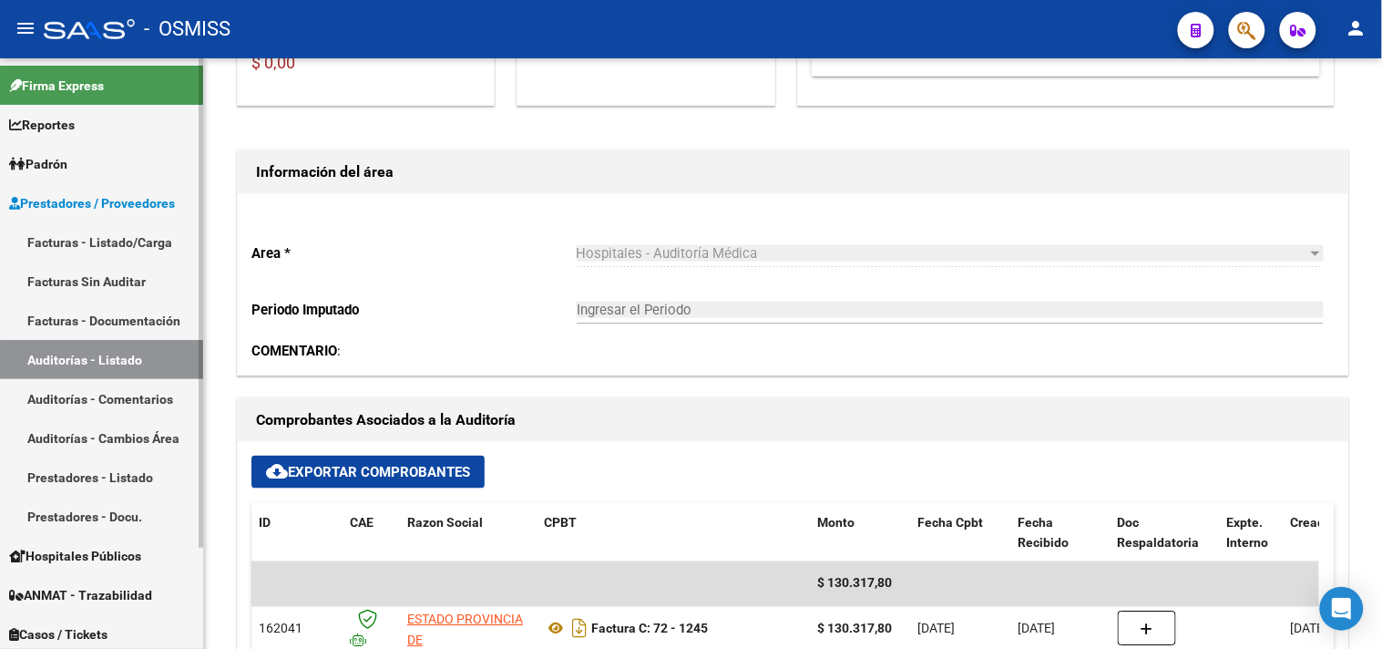
click at [102, 349] on link "Auditorías - Listado" at bounding box center [101, 359] width 203 height 39
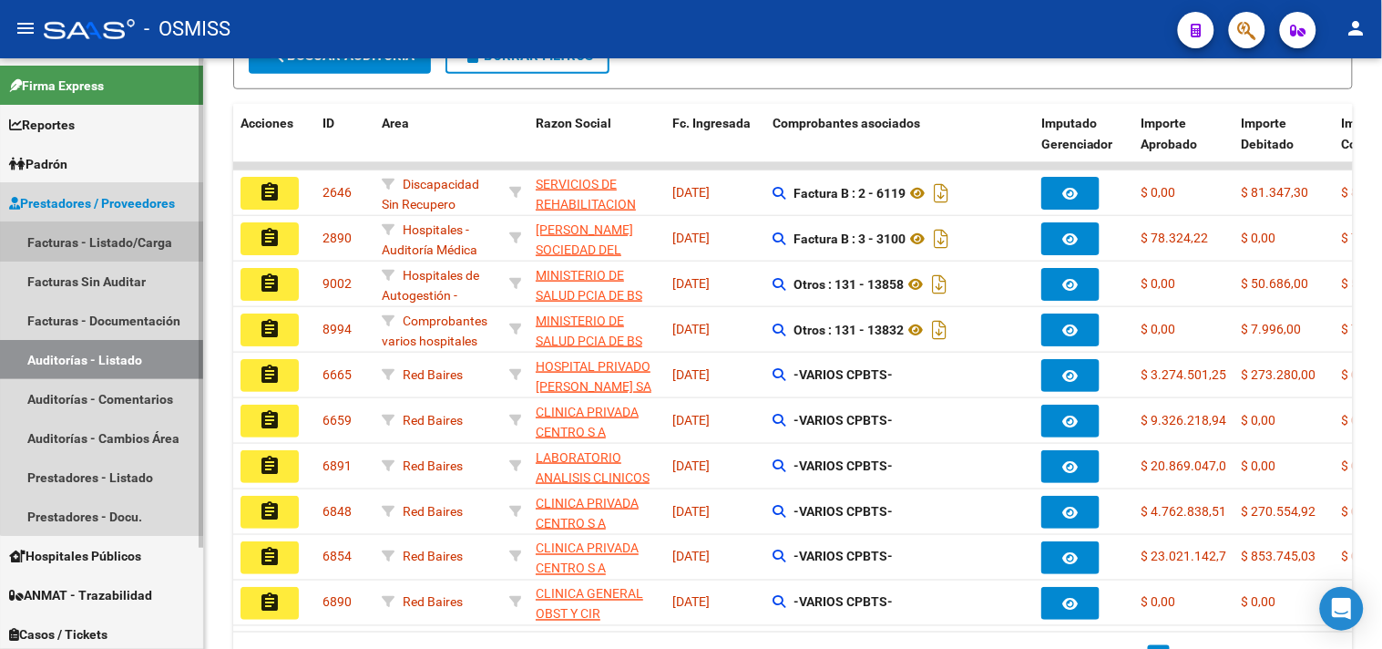
click at [164, 222] on link "Facturas - Listado/Carga" at bounding box center [101, 241] width 203 height 39
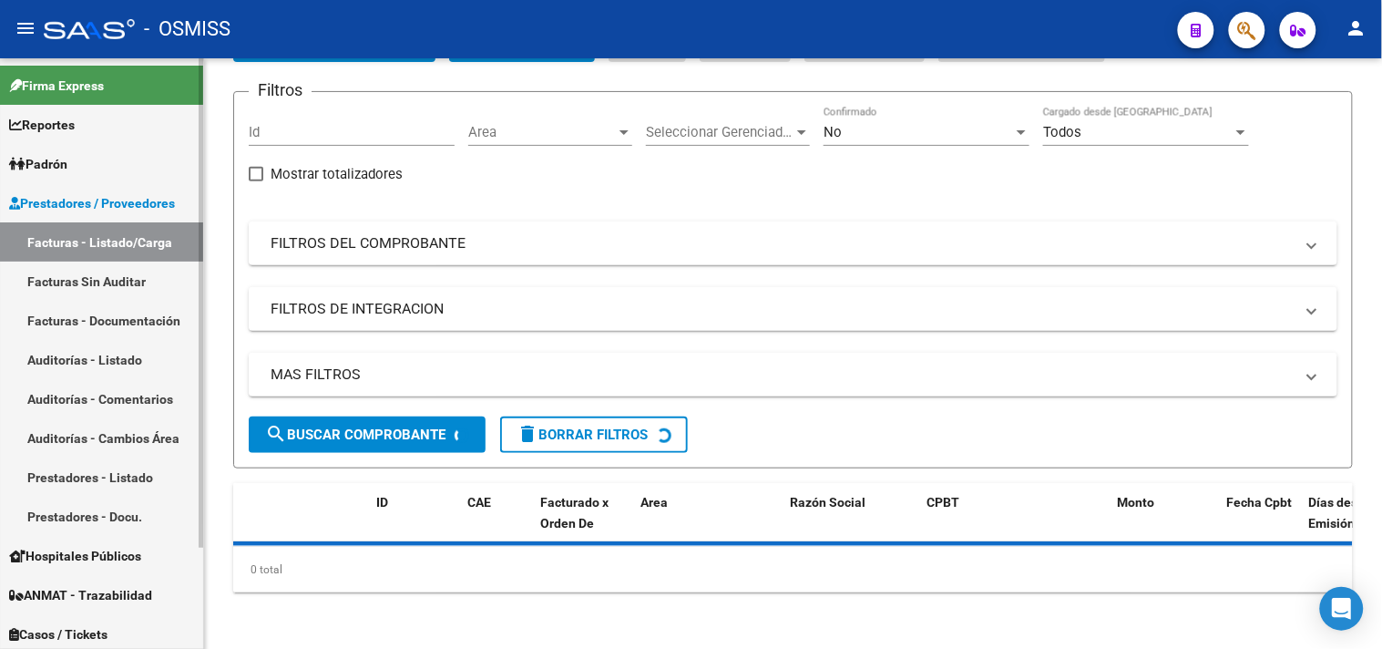
click at [133, 231] on link "Facturas - Listado/Carga" at bounding box center [101, 241] width 203 height 39
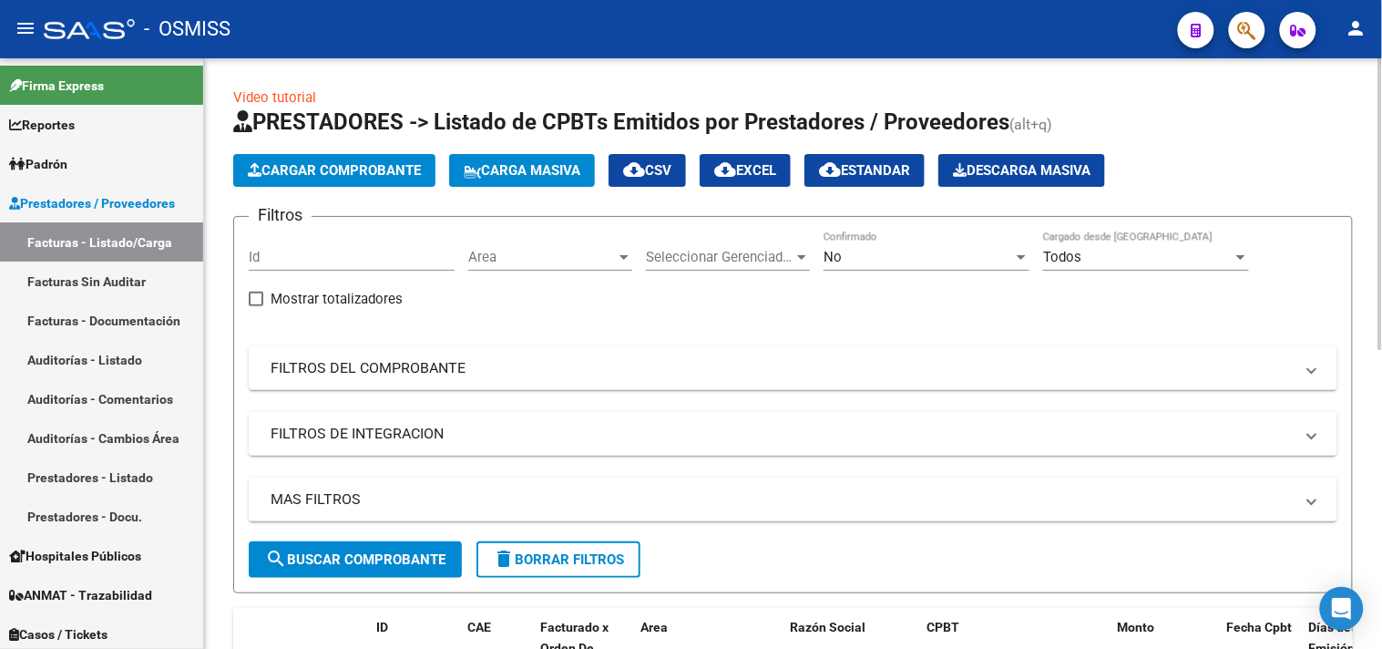
click at [558, 257] on span "Area" at bounding box center [542, 257] width 148 height 16
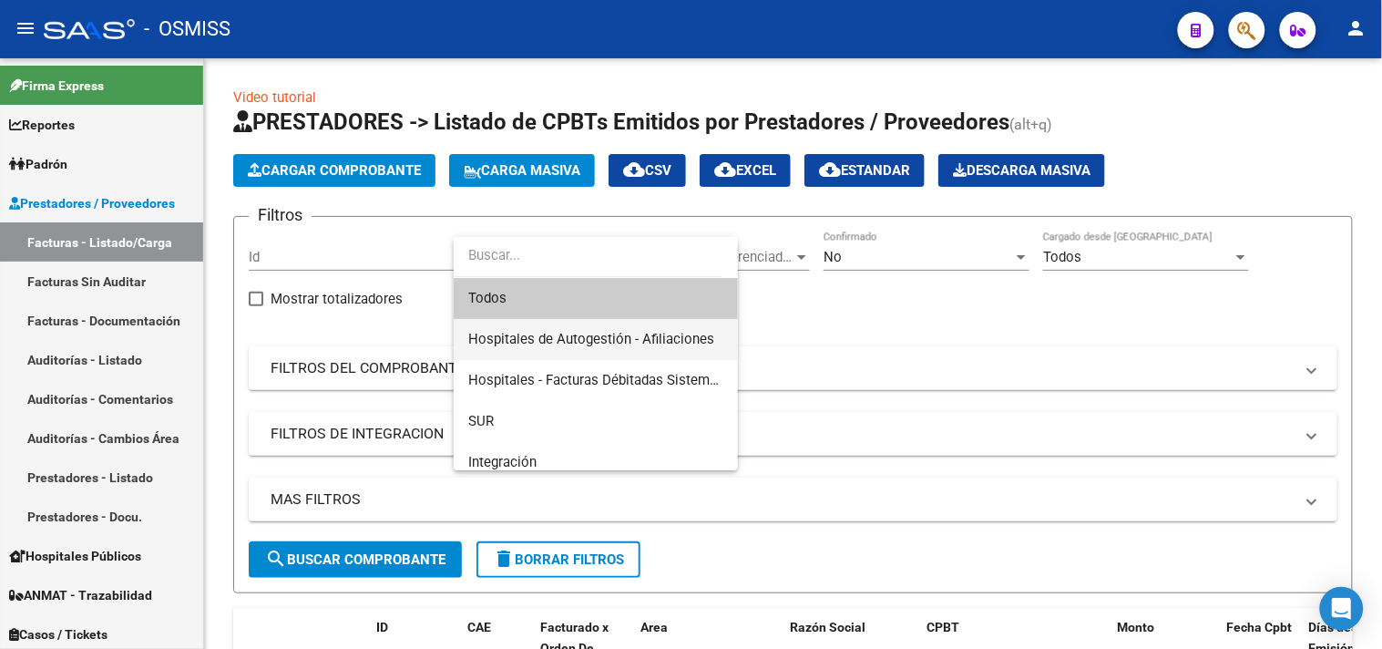
click at [587, 331] on span "Hospitales de Autogestión - Afiliaciones" at bounding box center [591, 339] width 246 height 16
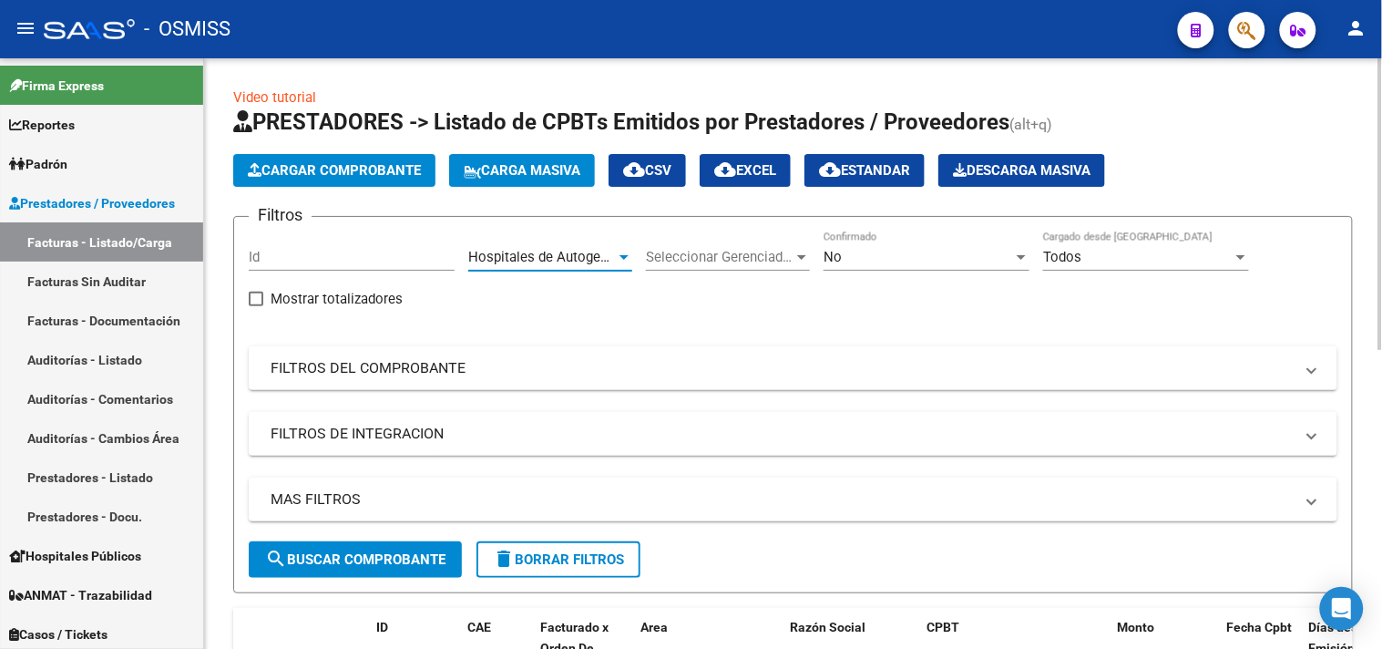
click at [964, 261] on div "No" at bounding box center [917, 257] width 189 height 16
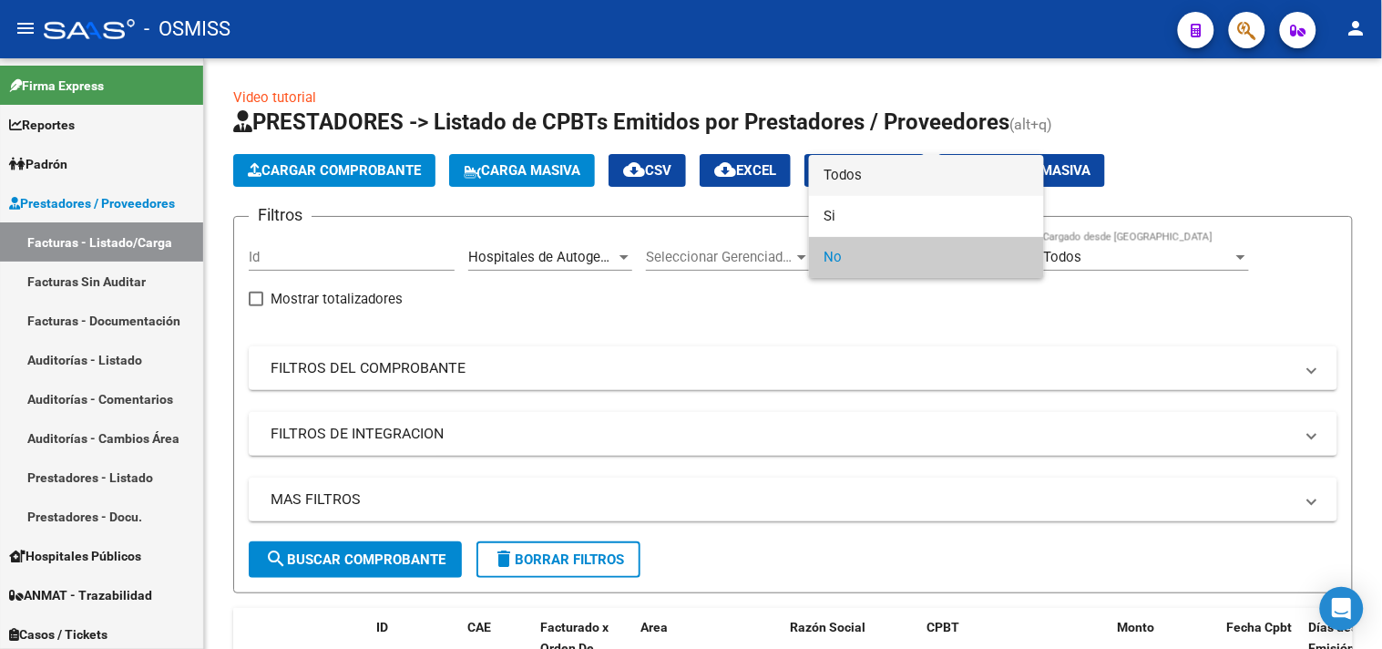
click at [893, 168] on span "Todos" at bounding box center [926, 175] width 206 height 41
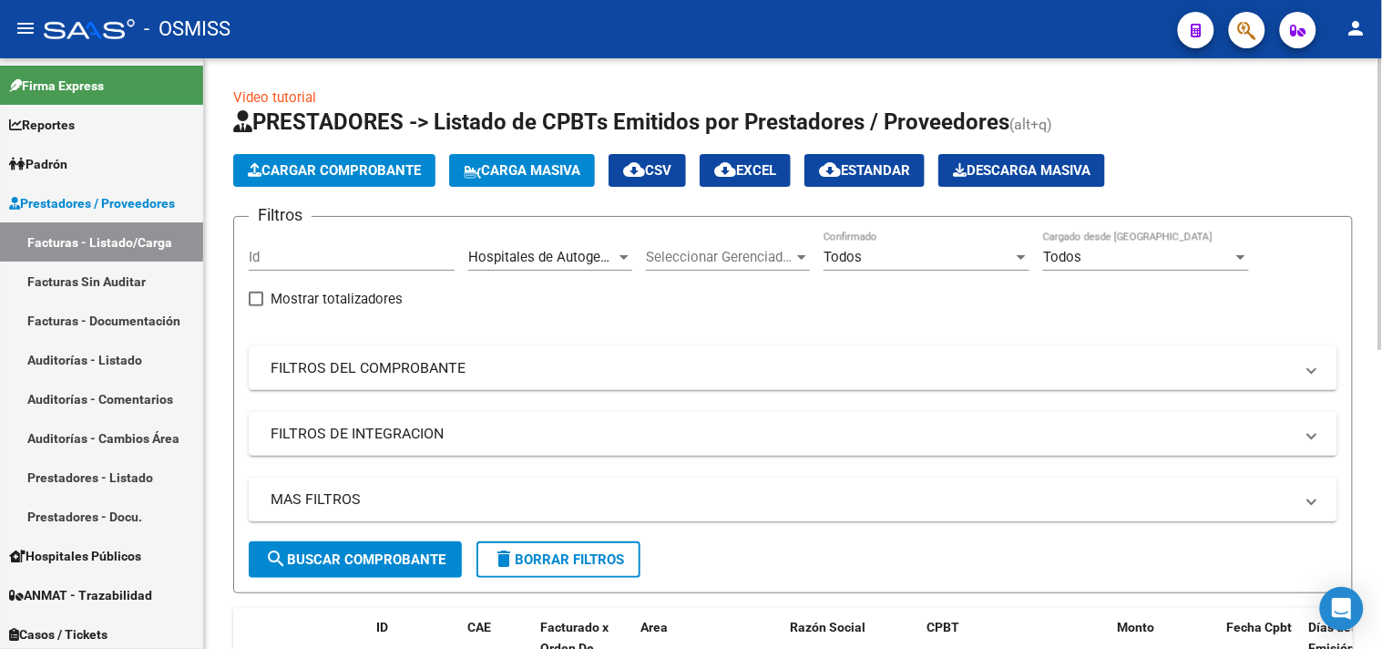
click at [649, 508] on mat-panel-title "MAS FILTROS" at bounding box center [782, 499] width 1023 height 20
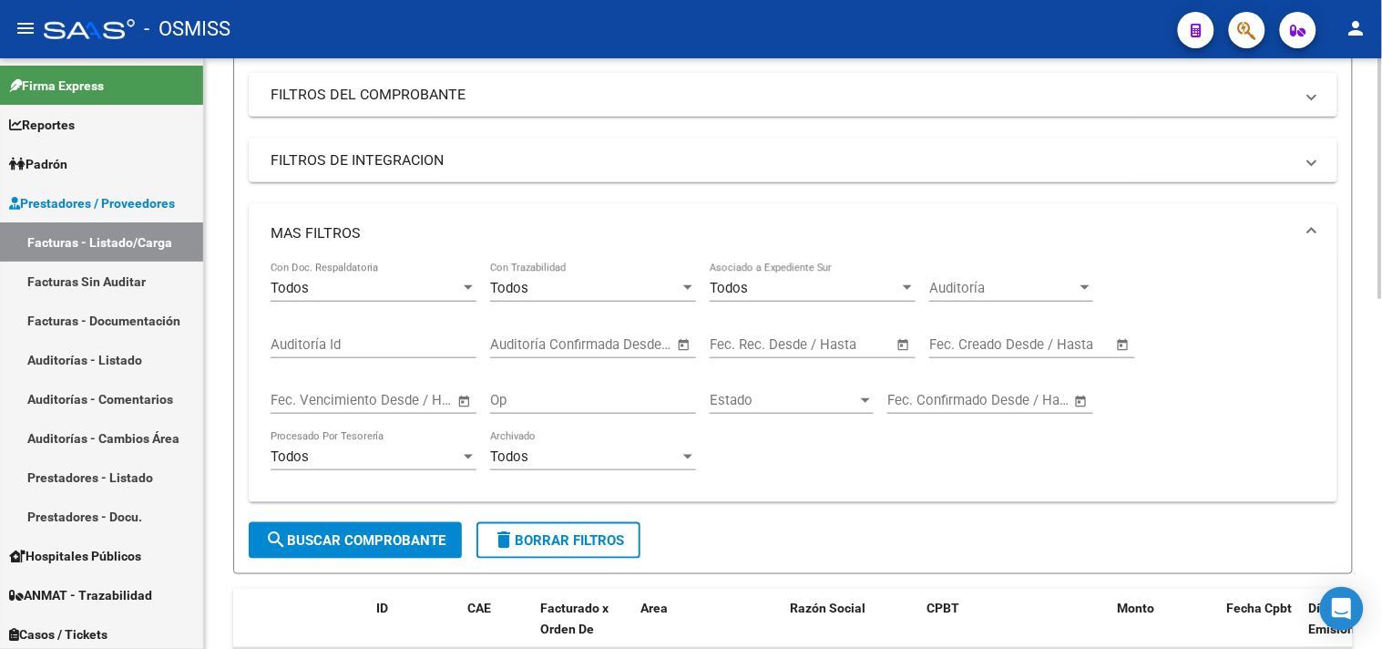
scroll to position [404, 0]
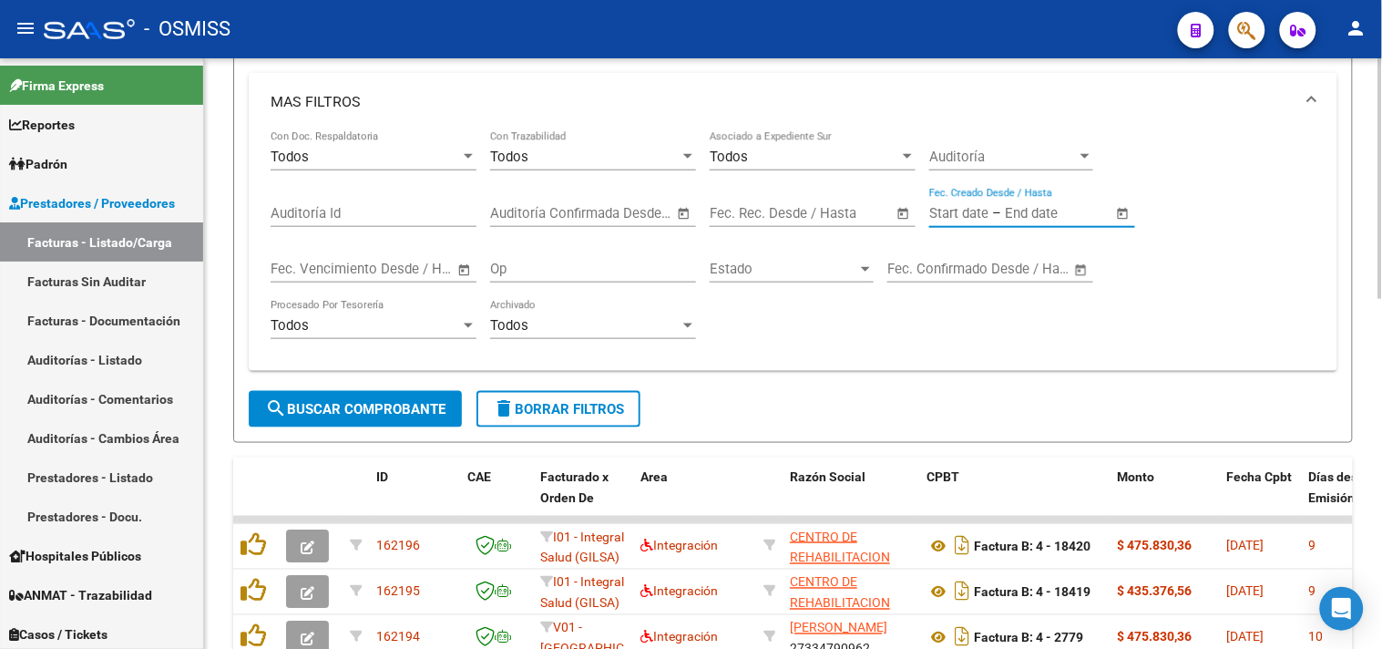
click at [1030, 210] on input "text" at bounding box center [1049, 213] width 88 height 16
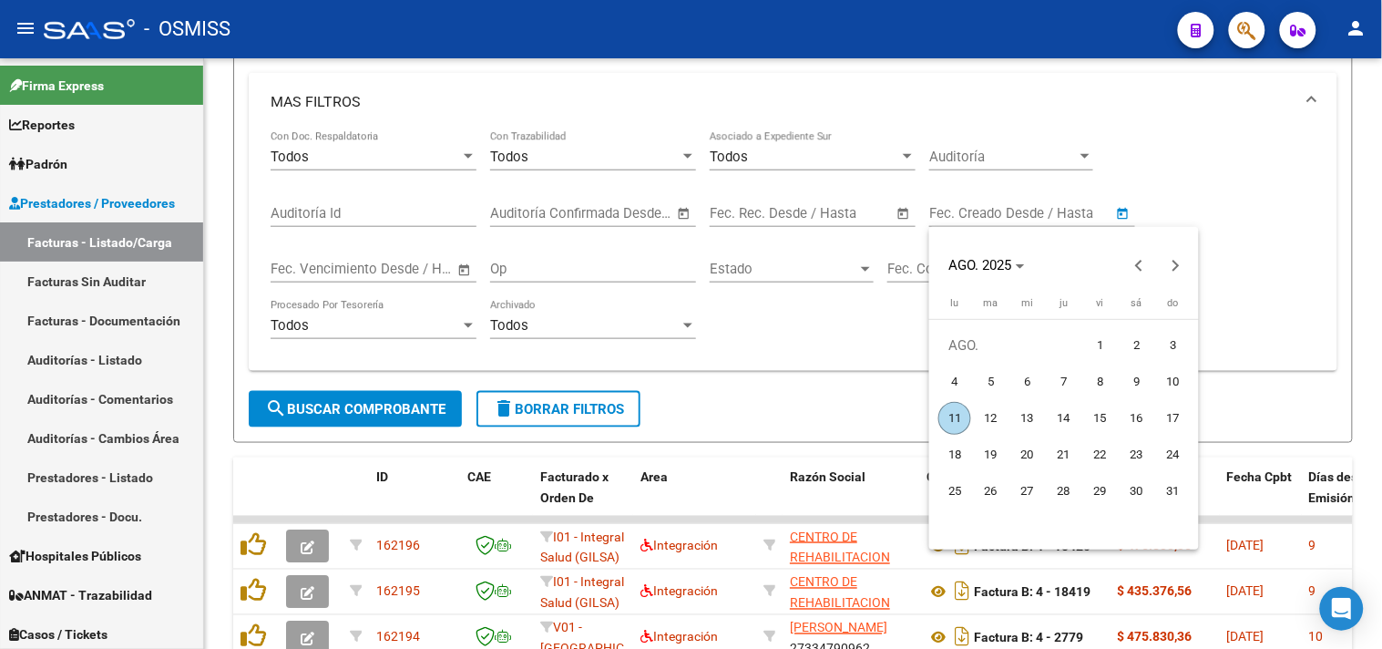
click at [960, 415] on span "11" at bounding box center [954, 418] width 33 height 33
type input "[DATE]"
click at [960, 415] on span "11" at bounding box center [954, 418] width 33 height 33
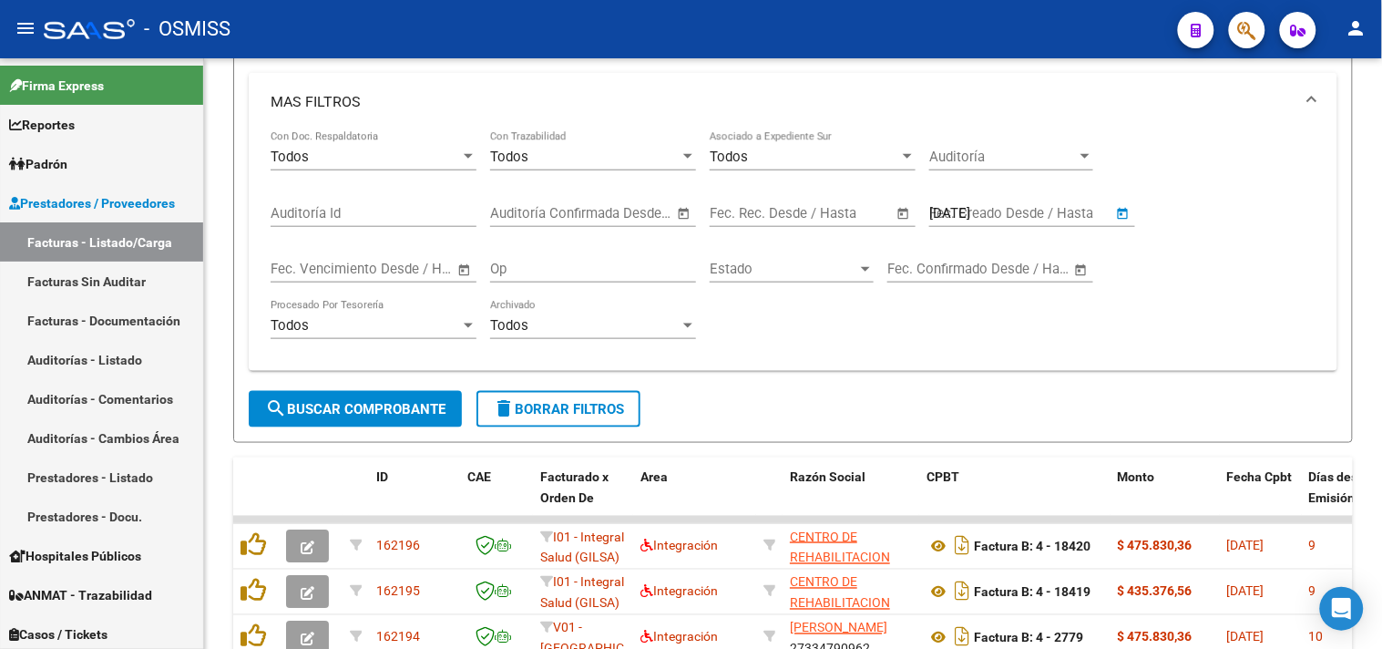
type input "[DATE]"
click at [442, 413] on span "search Buscar Comprobante" at bounding box center [355, 409] width 180 height 16
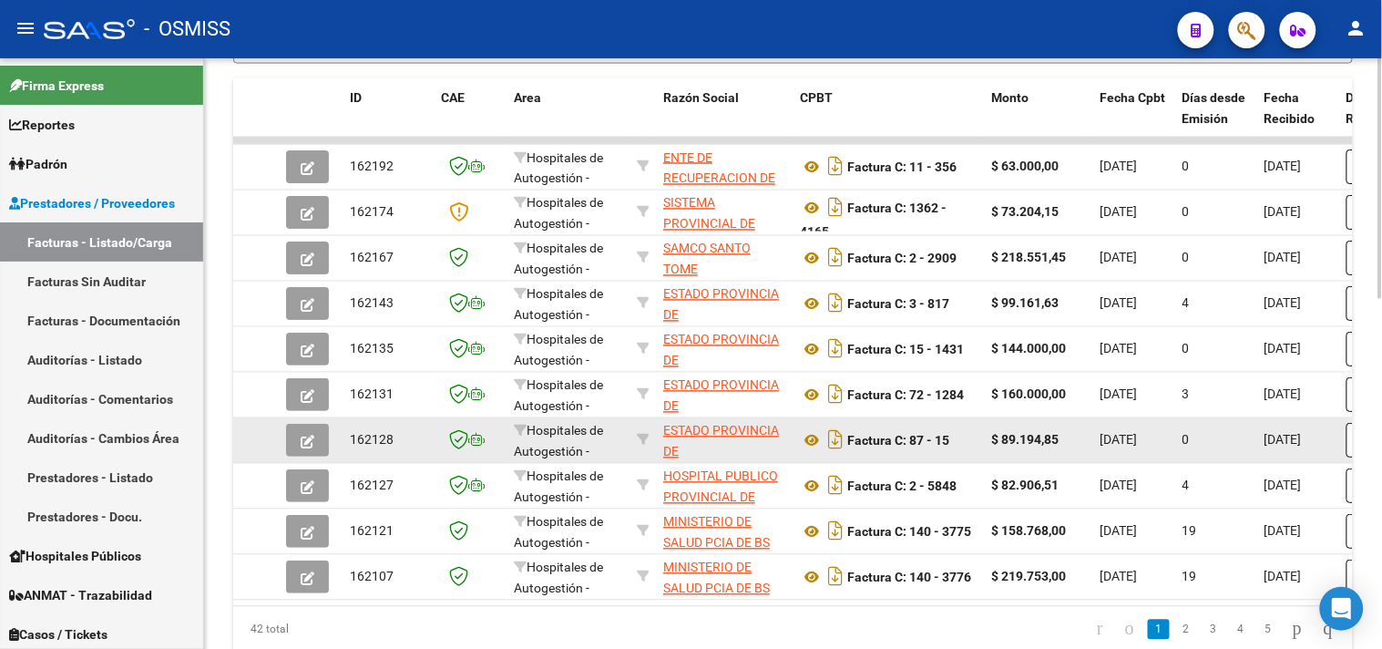
scroll to position [860, 0]
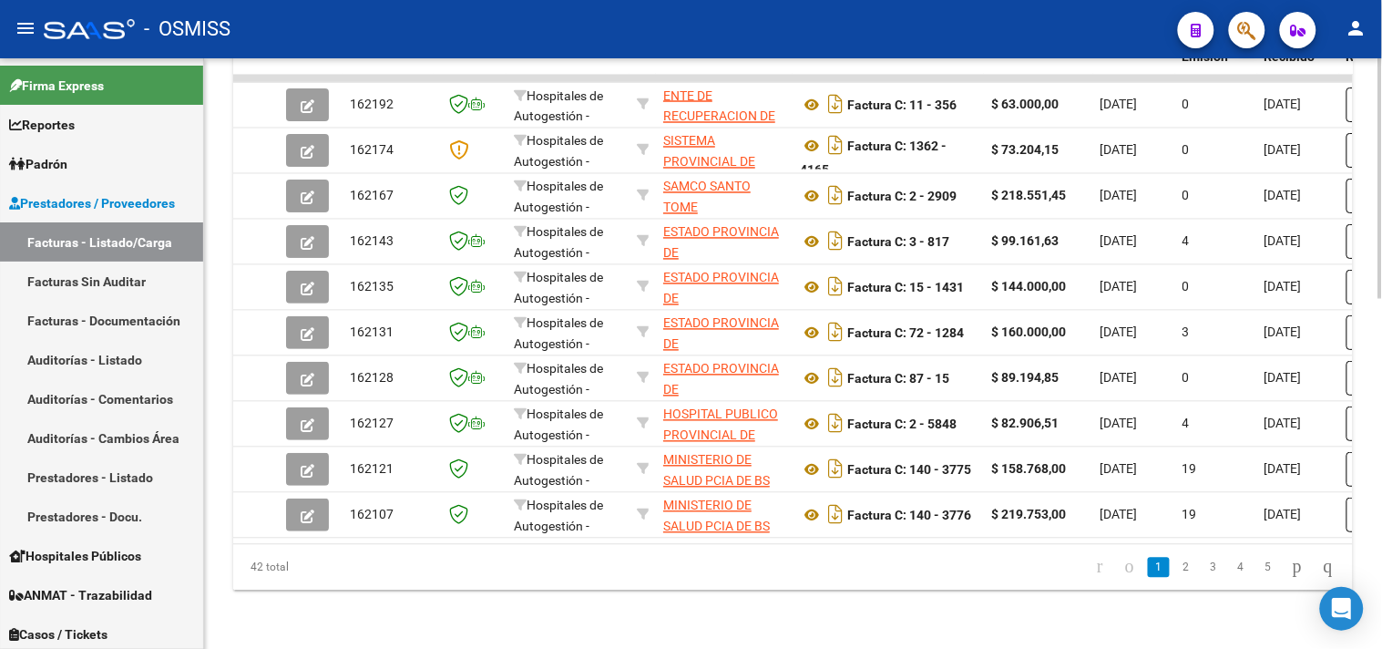
drag, startPoint x: 658, startPoint y: 584, endPoint x: 660, endPoint y: 571, distance: 12.9
click at [657, 583] on datatable-pager "1 2 3 4 5" at bounding box center [903, 567] width 881 height 31
